Goal: Answer question/provide support: Share knowledge or assist other users

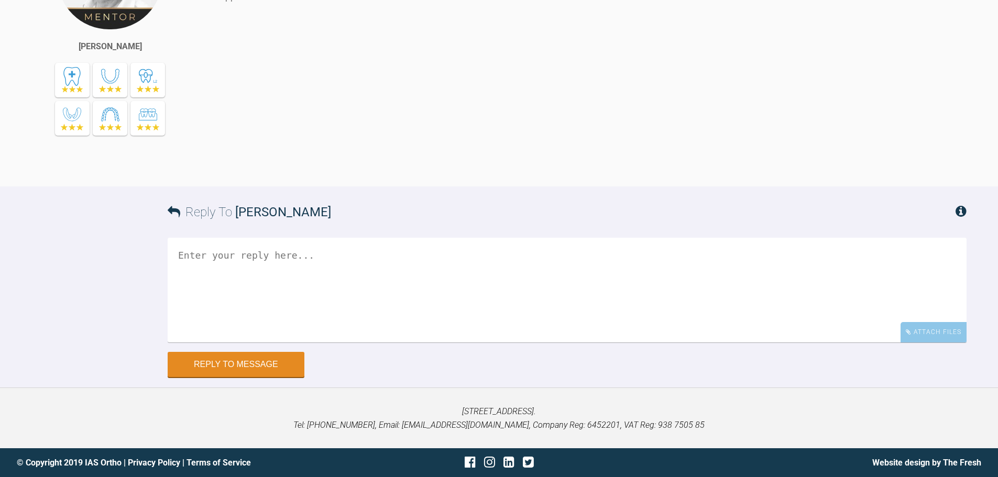
drag, startPoint x: 440, startPoint y: 204, endPoint x: 411, endPoint y: 407, distance: 205.3
click at [303, 343] on textarea at bounding box center [567, 290] width 799 height 105
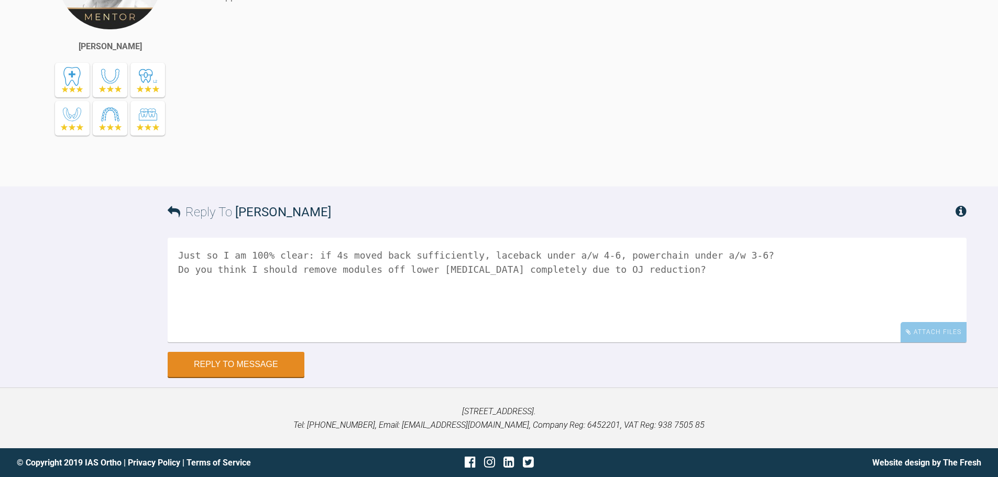
scroll to position [5860, 0]
click at [751, 256] on textarea "Just so I am 100% clear: if 4s moved back sufficiently, laceback under a/w 4-6,…" at bounding box center [567, 290] width 799 height 105
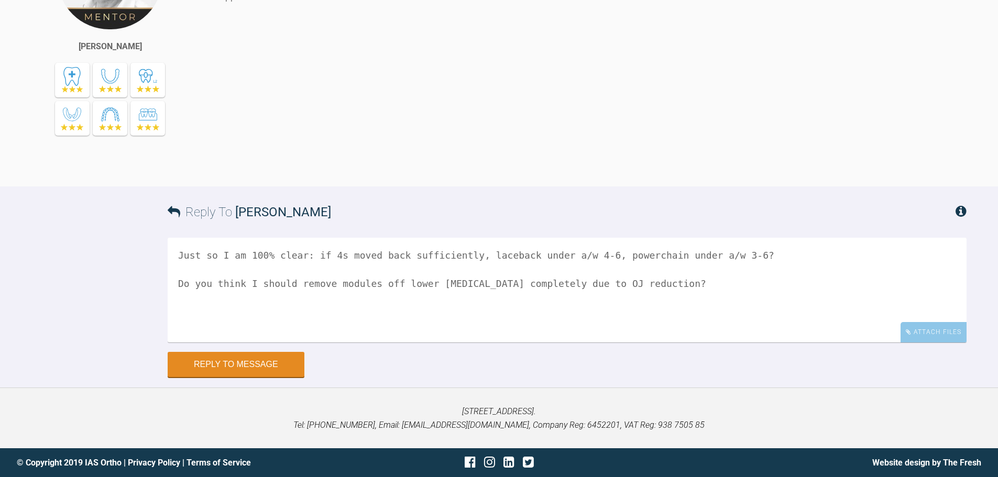
click at [180, 257] on textarea "Just so I am 100% clear: if 4s moved back sufficiently, laceback under a/w 4-6,…" at bounding box center [567, 290] width 799 height 105
click at [730, 300] on textarea "1. Just so I am 100% clear: if 4s moved back sufficiently, laceback under a/w 4…" at bounding box center [567, 290] width 799 height 105
type textarea "1. Just so I am 100% clear: if 4s moved back sufficiently, laceback under a/w 4…"
click at [252, 360] on button "Reply to Message" at bounding box center [236, 365] width 137 height 25
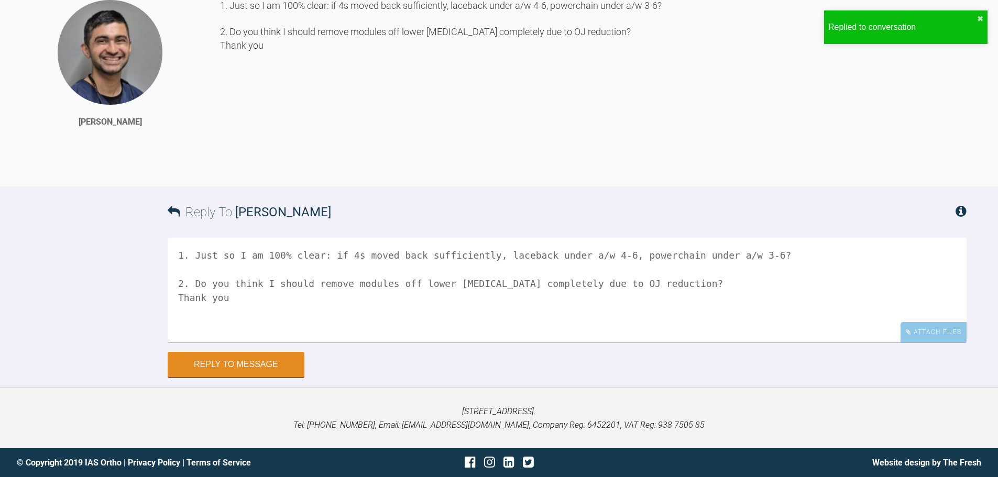
scroll to position [5937, 0]
